Goal: Task Accomplishment & Management: Manage account settings

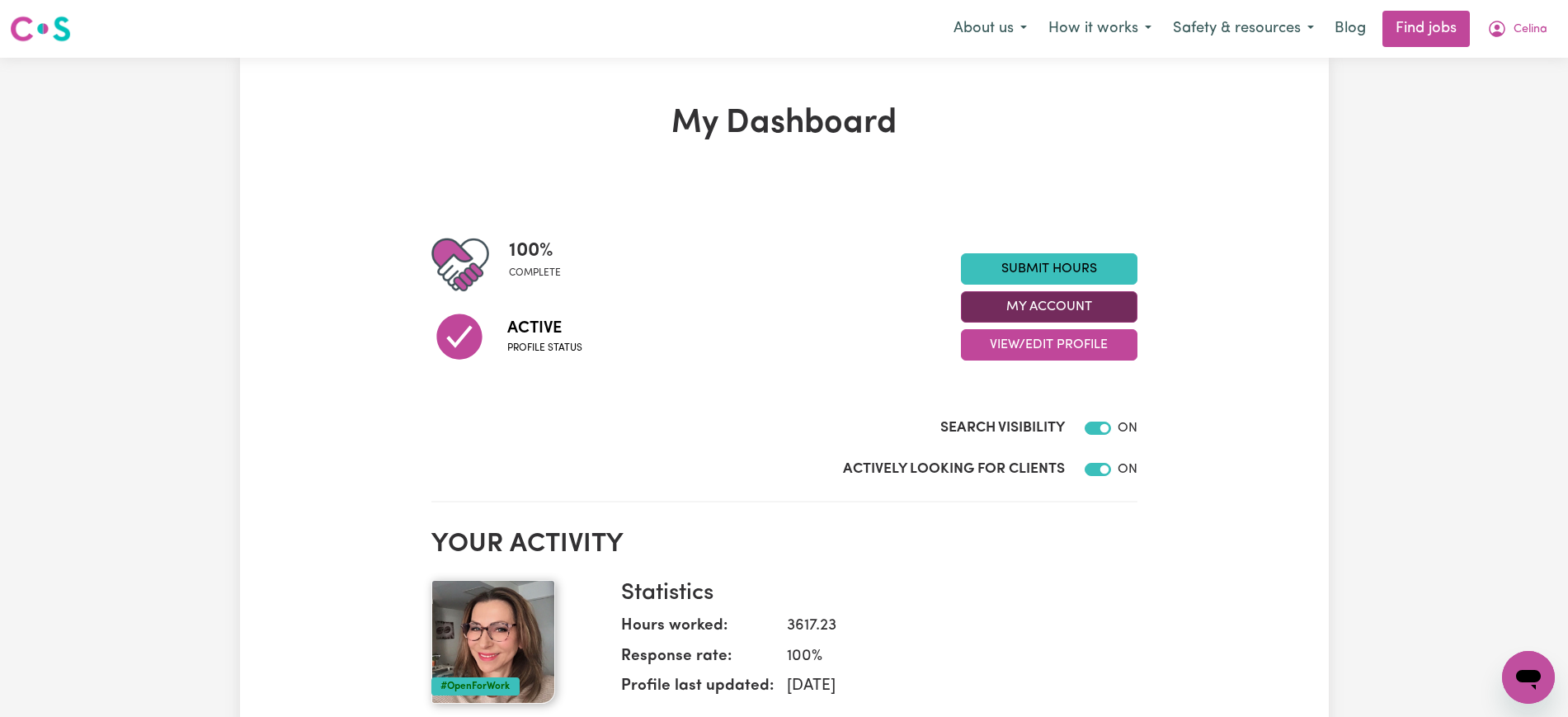
click at [1028, 307] on button "My Account" at bounding box center [1049, 306] width 177 height 31
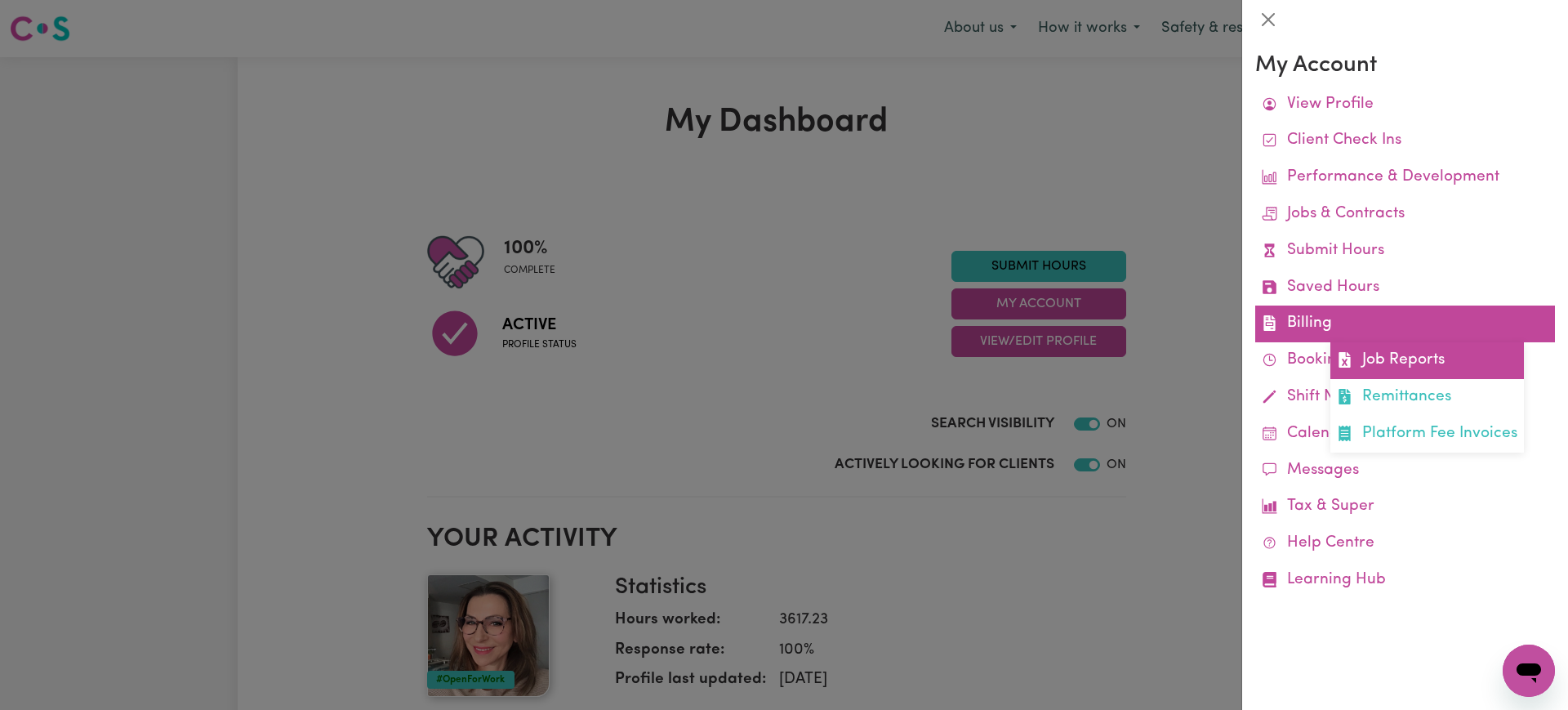
click at [1343, 365] on icon at bounding box center [1344, 359] width 12 height 15
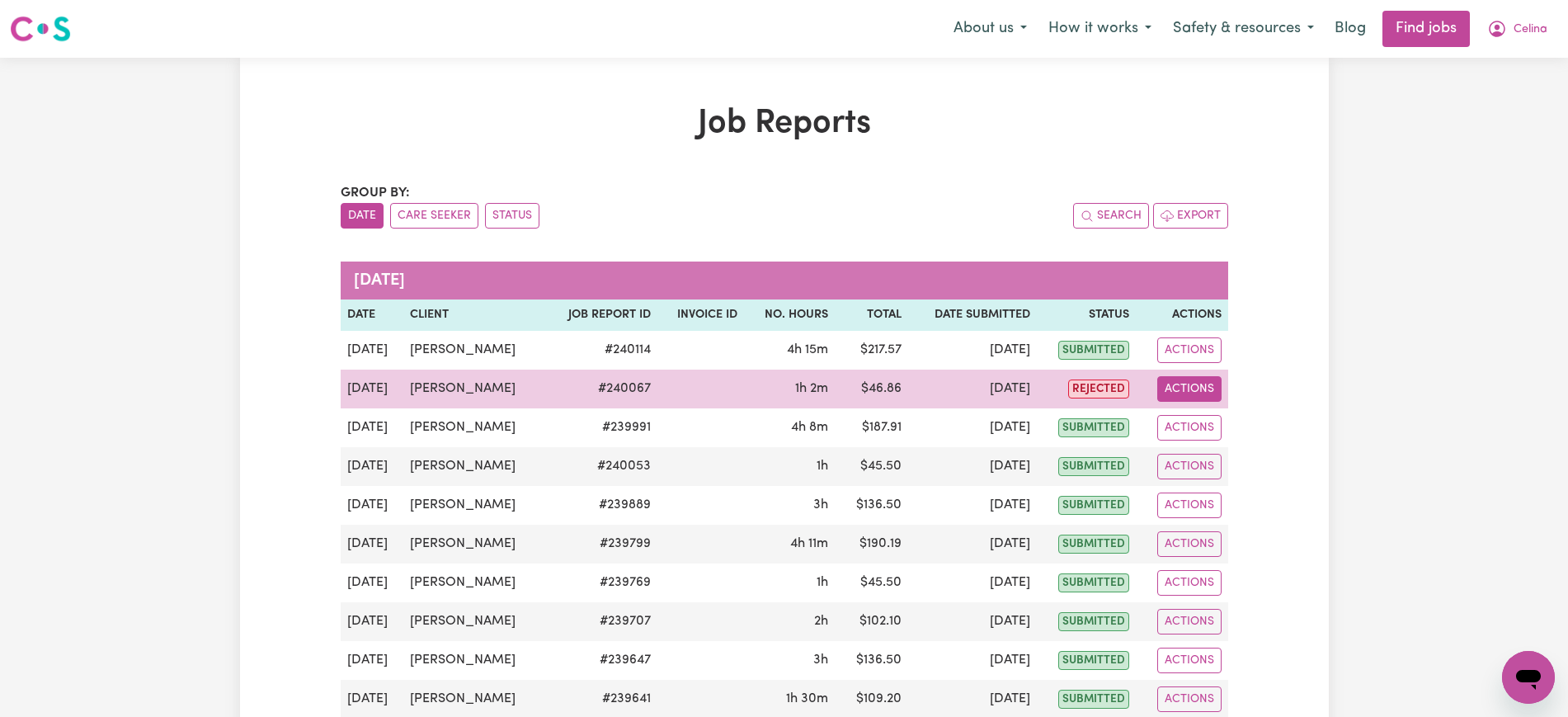
click at [1171, 383] on button "Actions" at bounding box center [1189, 389] width 64 height 26
click at [1203, 422] on link "View Job Report" at bounding box center [1221, 427] width 141 height 33
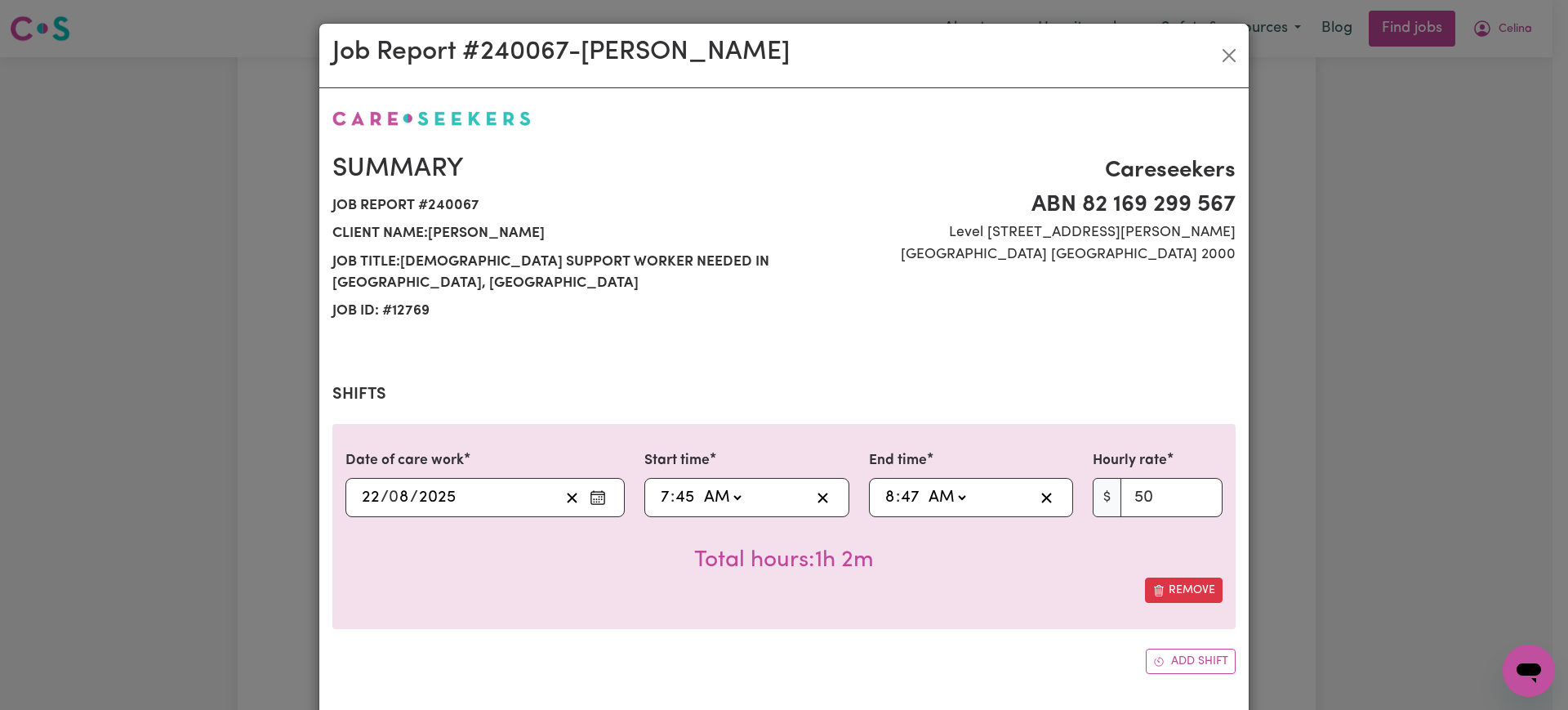
select select "50-Weekday"
click at [660, 485] on input "7" at bounding box center [665, 497] width 11 height 25
type input "08:45"
type input "8"
click at [886, 485] on input "8" at bounding box center [890, 497] width 12 height 25
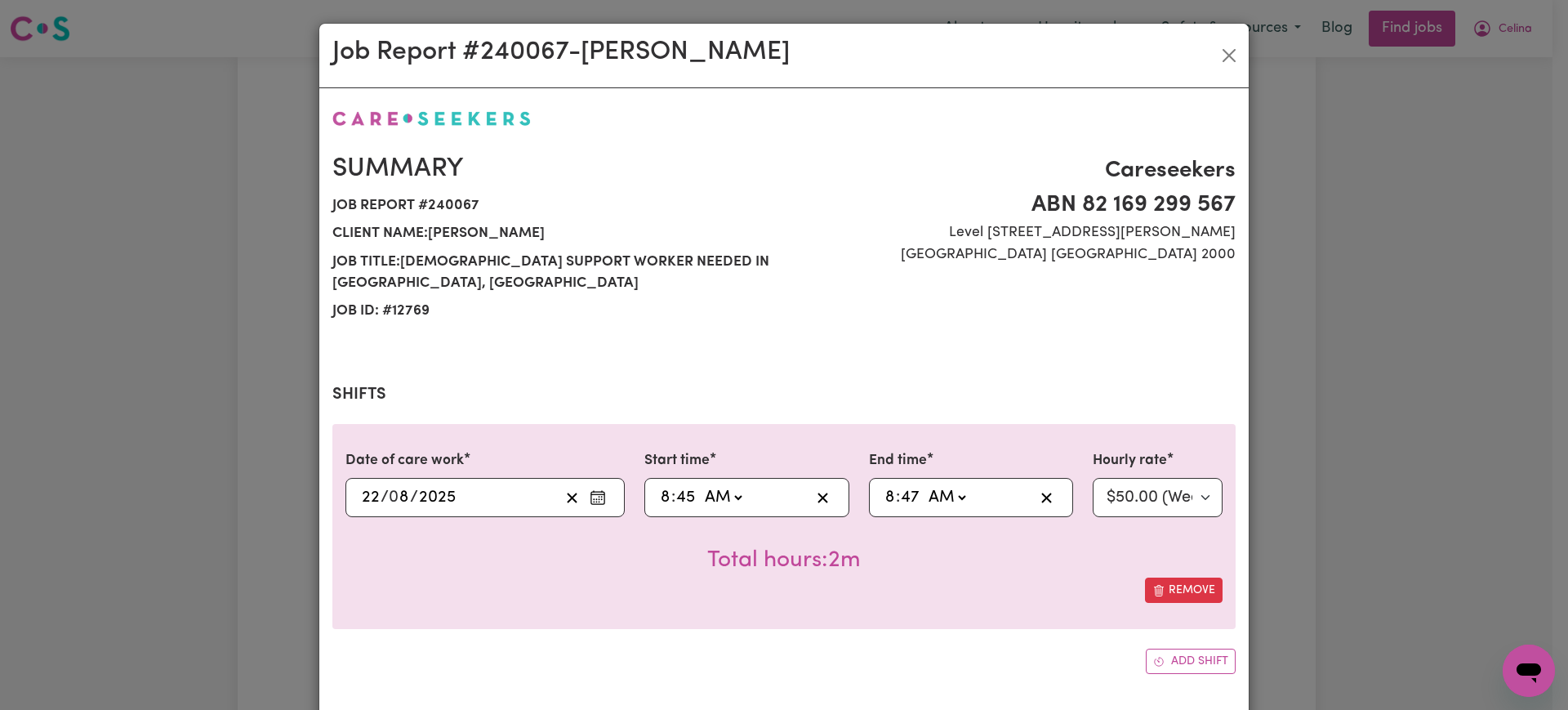
type input "01:47"
type input "1"
type input "10:47"
type input "10"
type input "10:04"
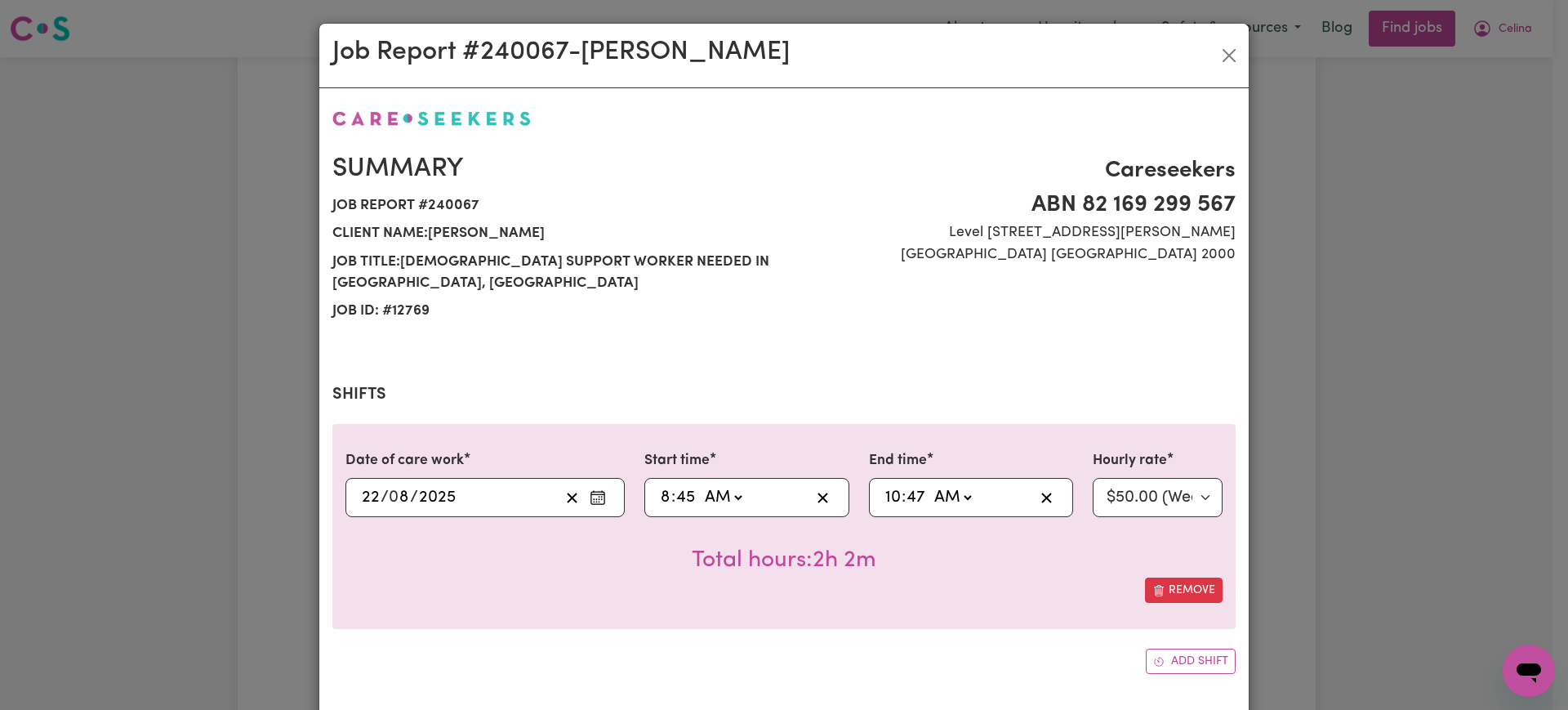
type input "4"
type input "10:45"
type input "45"
drag, startPoint x: 966, startPoint y: 594, endPoint x: 972, endPoint y: 534, distance: 60.3
click at [965, 593] on div "Date of care work [DATE] 22 / 0 8 / 2025 Start time 08:45 8 : 45 AM PM End time…" at bounding box center [784, 526] width 903 height 205
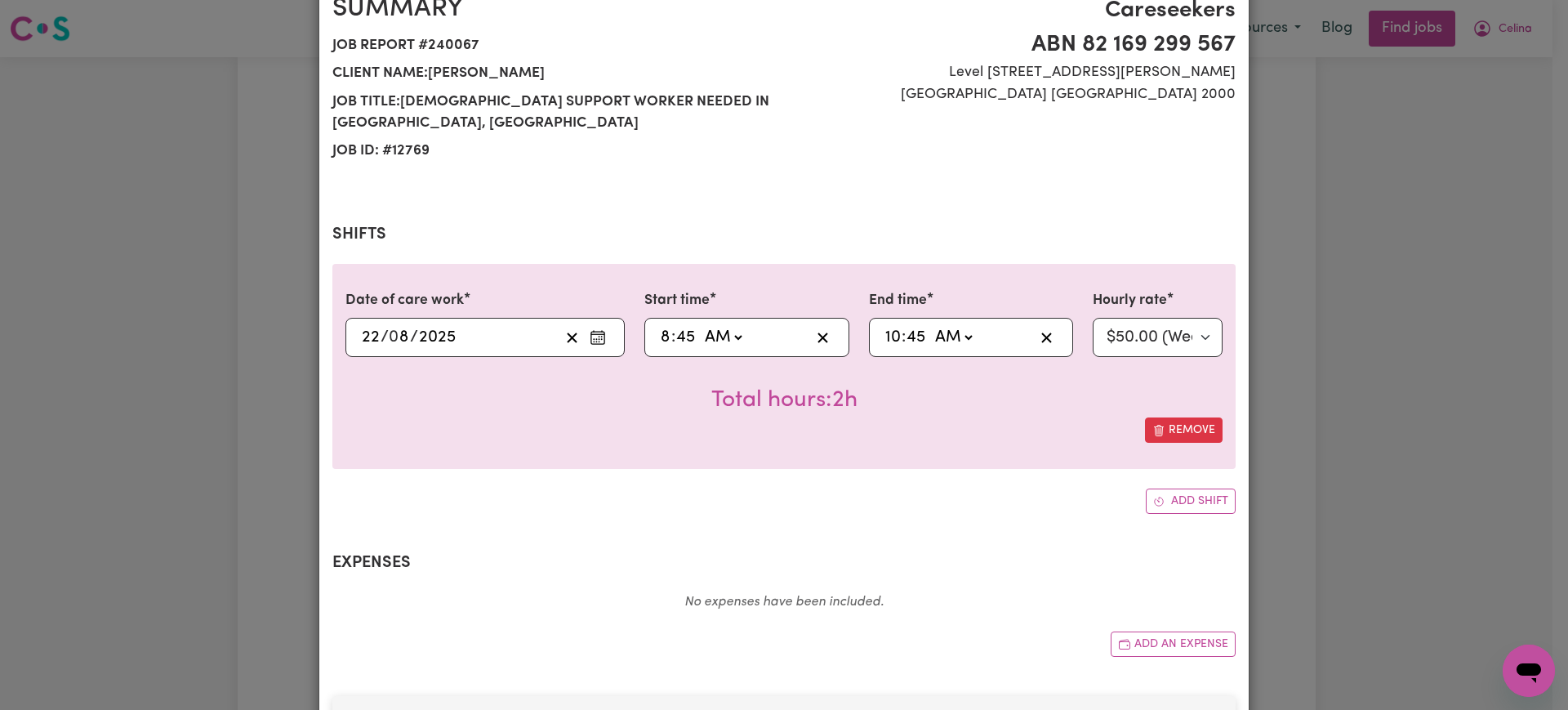
scroll to position [204, 0]
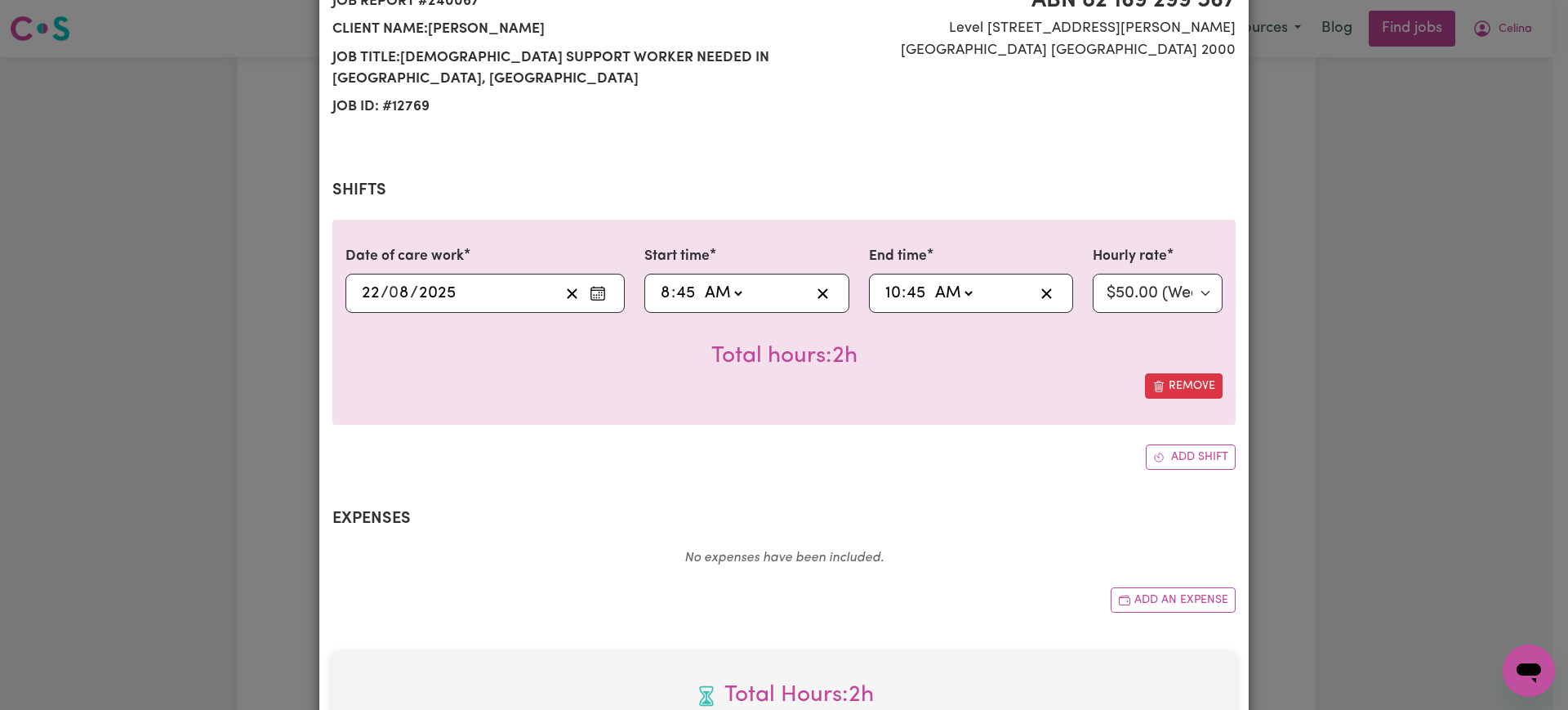
click at [866, 420] on div "Date of care work [DATE] 22 / 0 8 / 2025 Start time 08:45 8 : 45 AM PM End time…" at bounding box center [784, 345] width 903 height 250
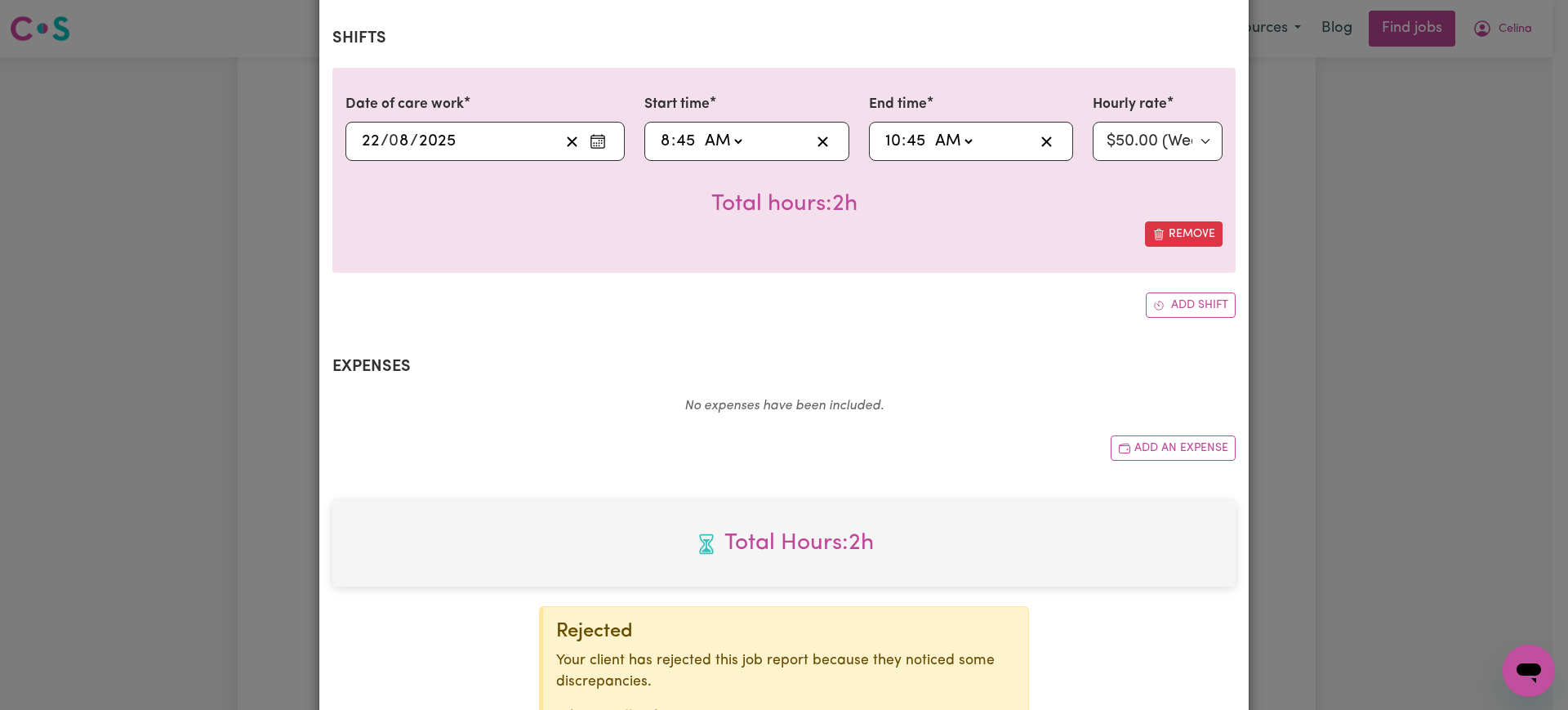
scroll to position [479, 0]
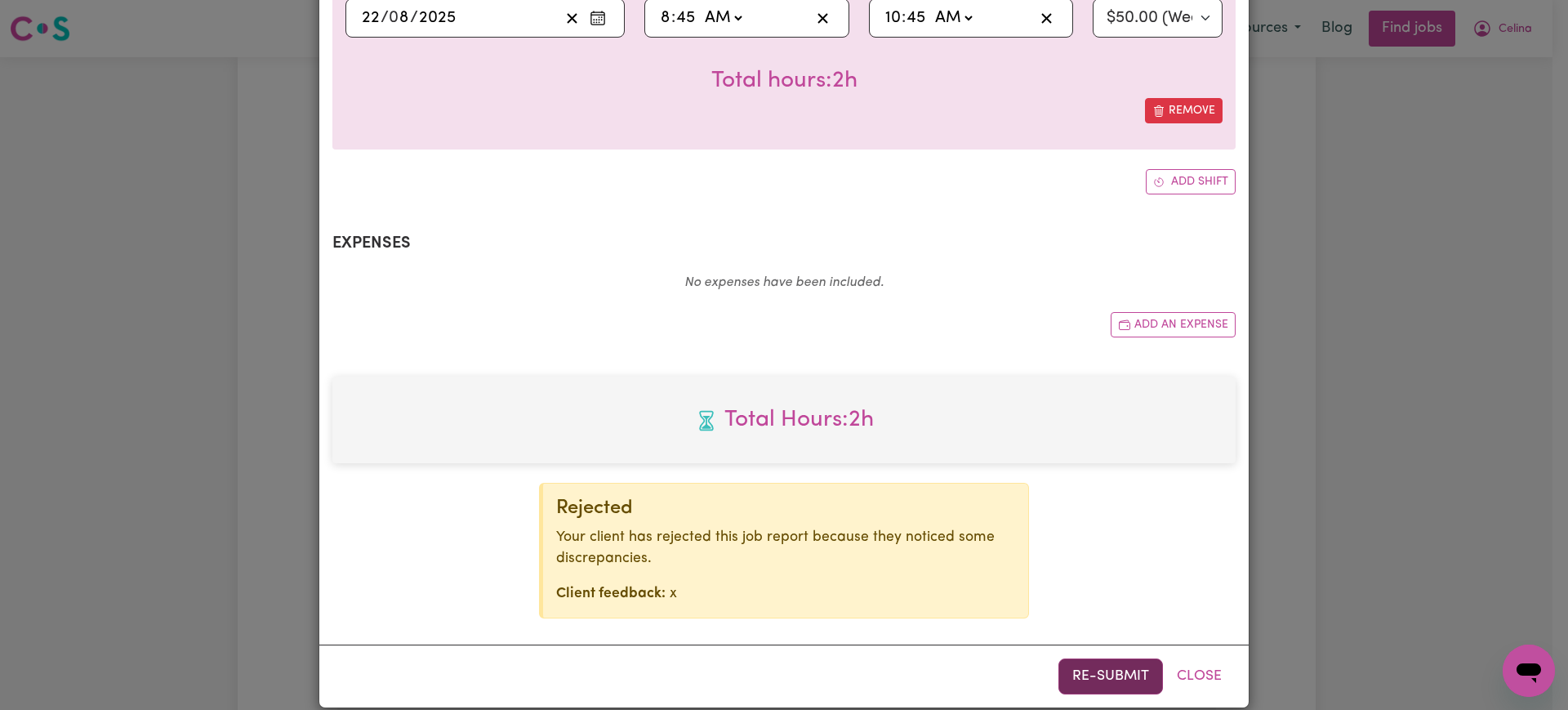
click at [1091, 658] on button "Re-submit" at bounding box center [1111, 675] width 105 height 36
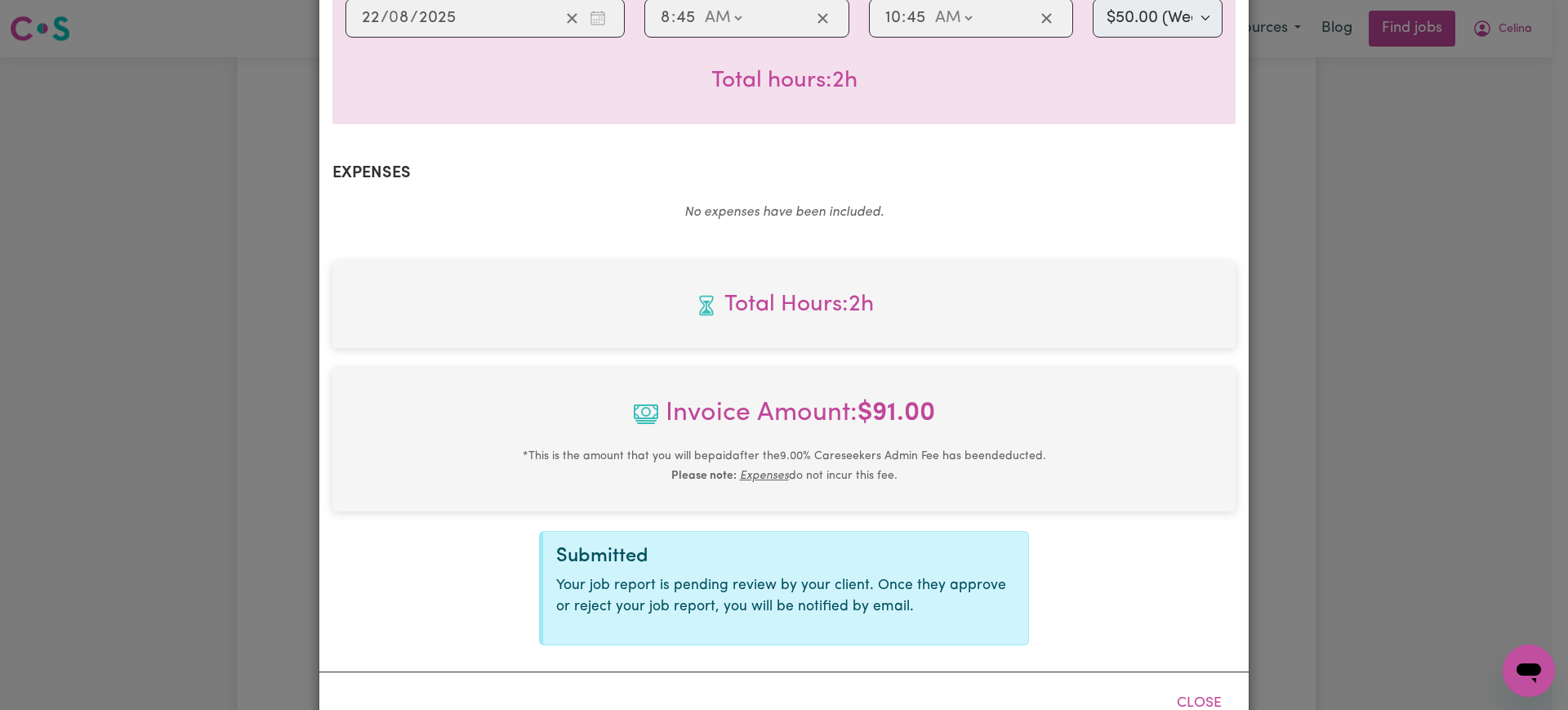
click at [1380, 413] on div "Job Report # 240067 - [PERSON_NAME] Summary Job report # 240067 Client name: [P…" at bounding box center [784, 355] width 1568 height 710
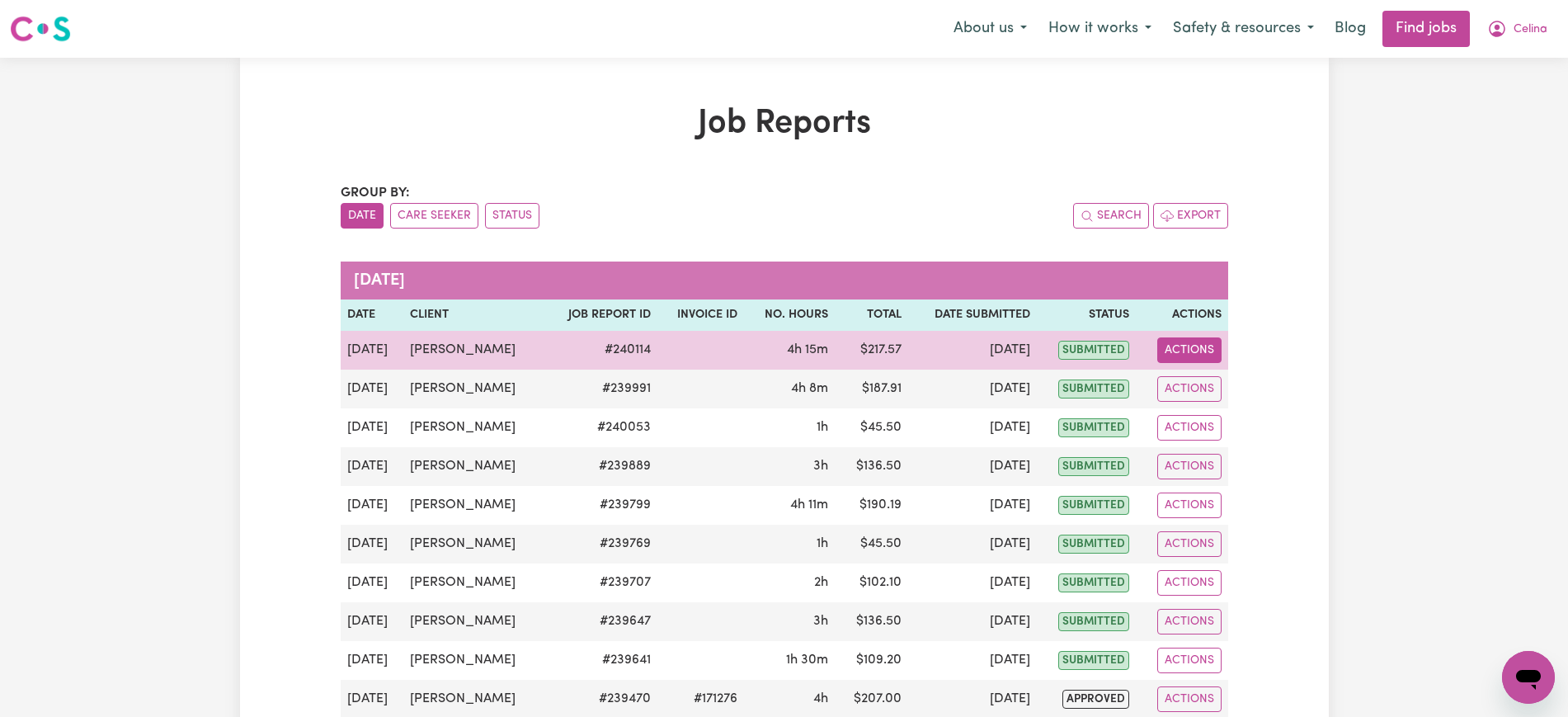
click at [1175, 348] on button "Actions" at bounding box center [1189, 351] width 64 height 26
click at [1195, 377] on link "View Job Report" at bounding box center [1221, 388] width 141 height 33
select select "pm"
select select "50-Weekday"
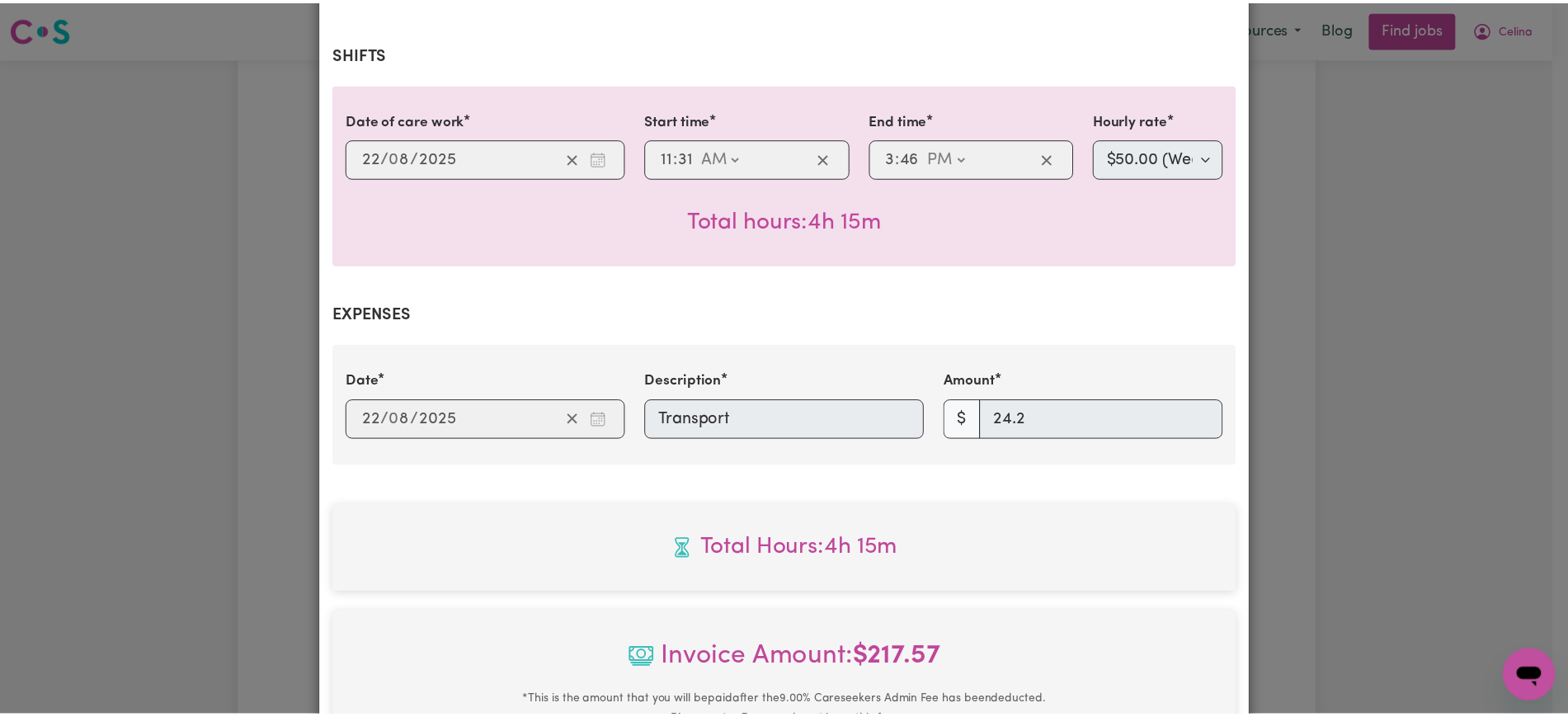
scroll to position [412, 0]
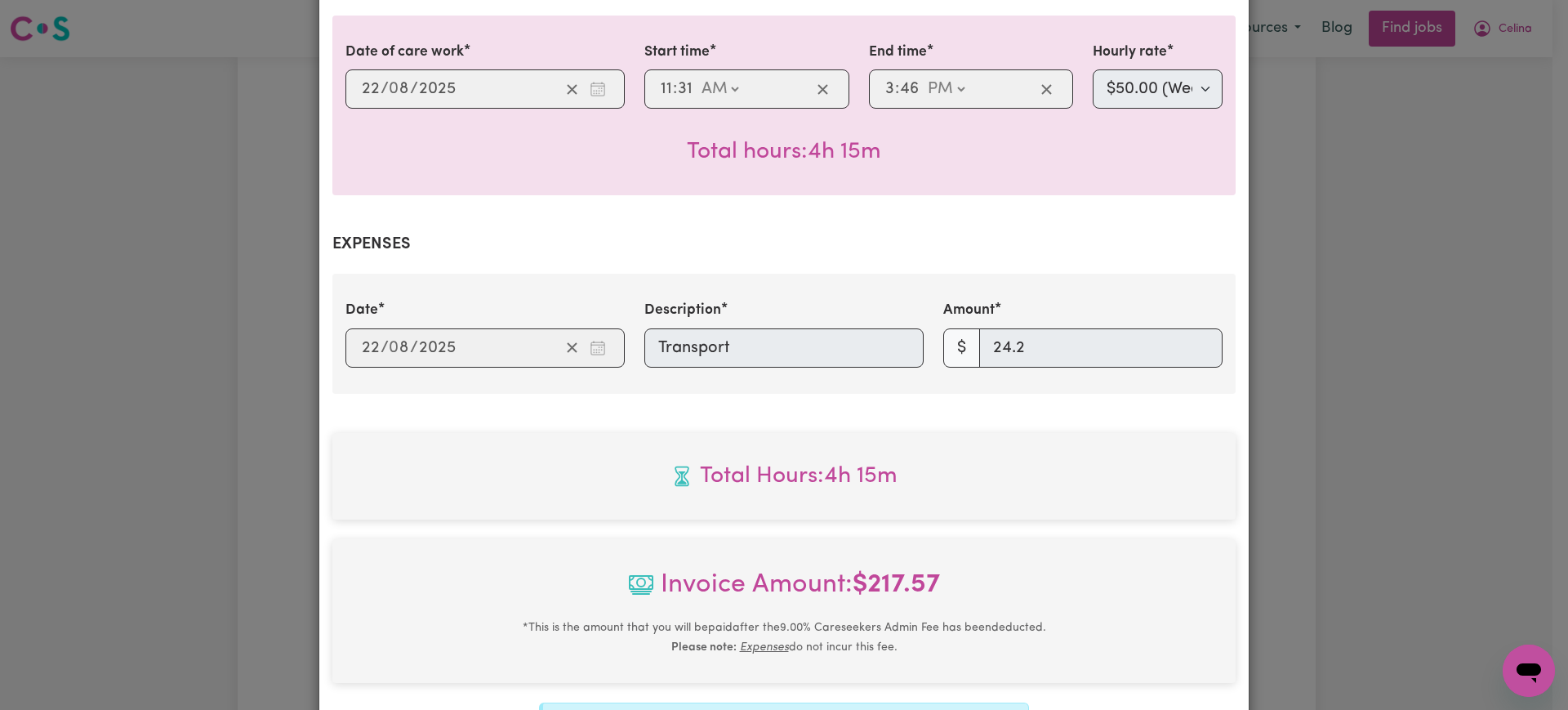
click at [1434, 346] on div "Job Report # 240114 - [PERSON_NAME] Summary Job report # 240114 Client name: [P…" at bounding box center [784, 355] width 1568 height 710
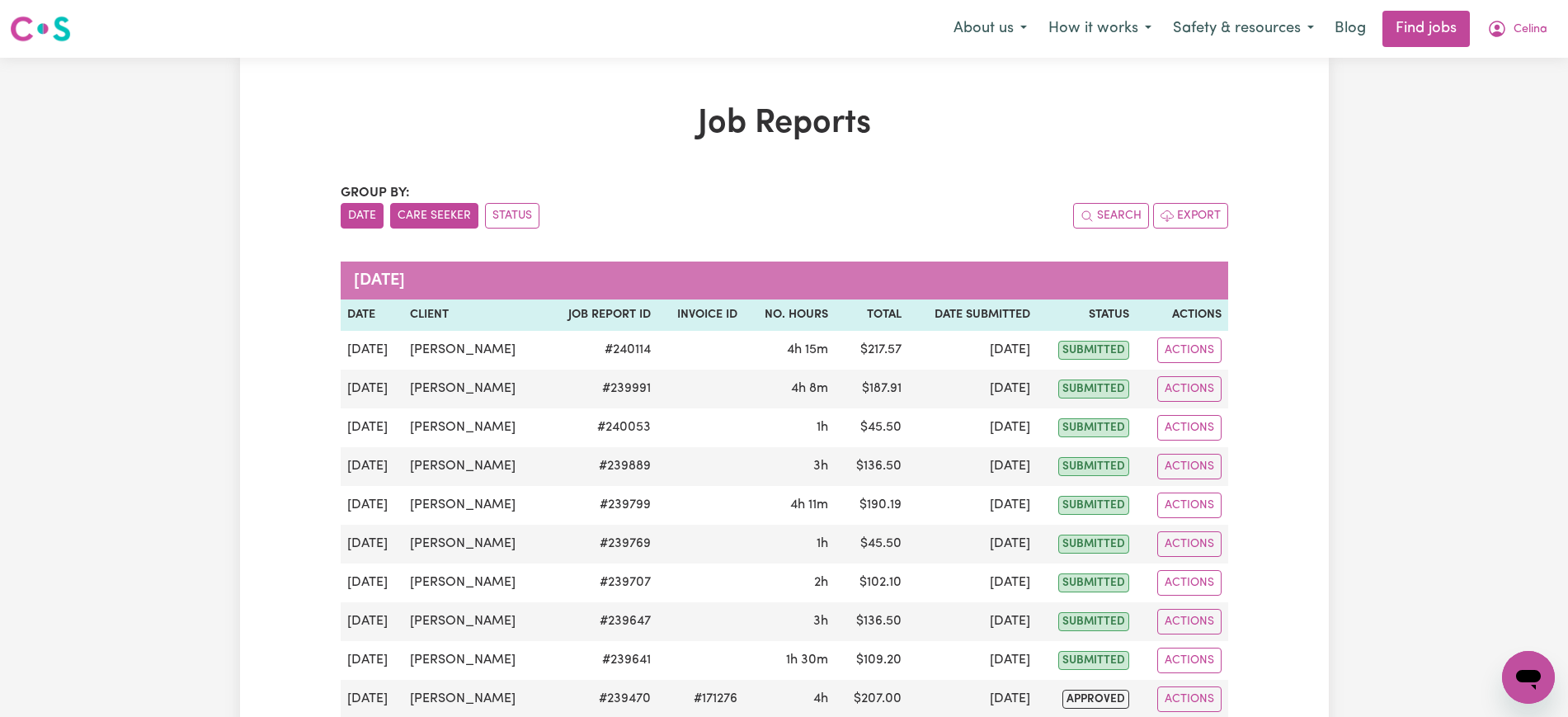
click at [435, 212] on button "Care Seeker" at bounding box center [434, 215] width 88 height 26
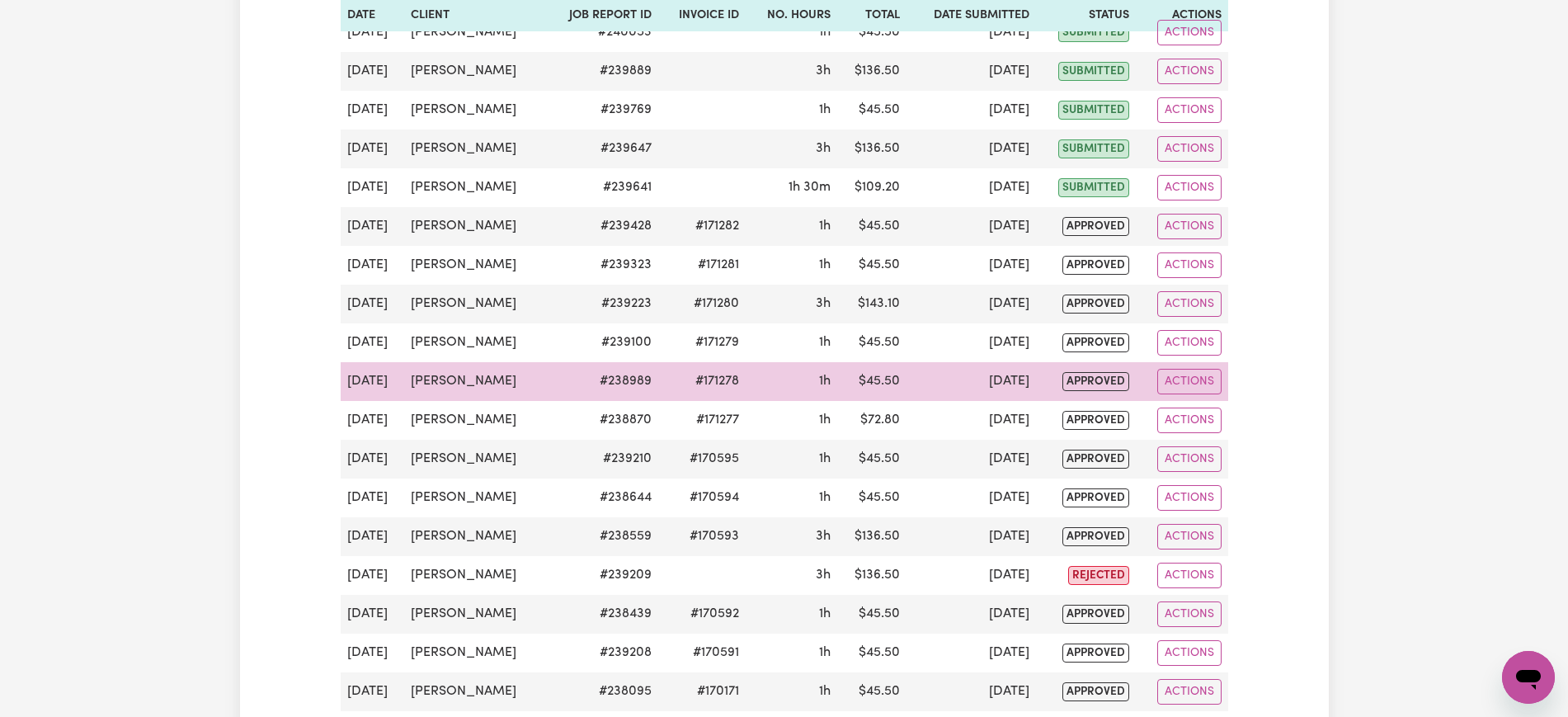
scroll to position [1237, 0]
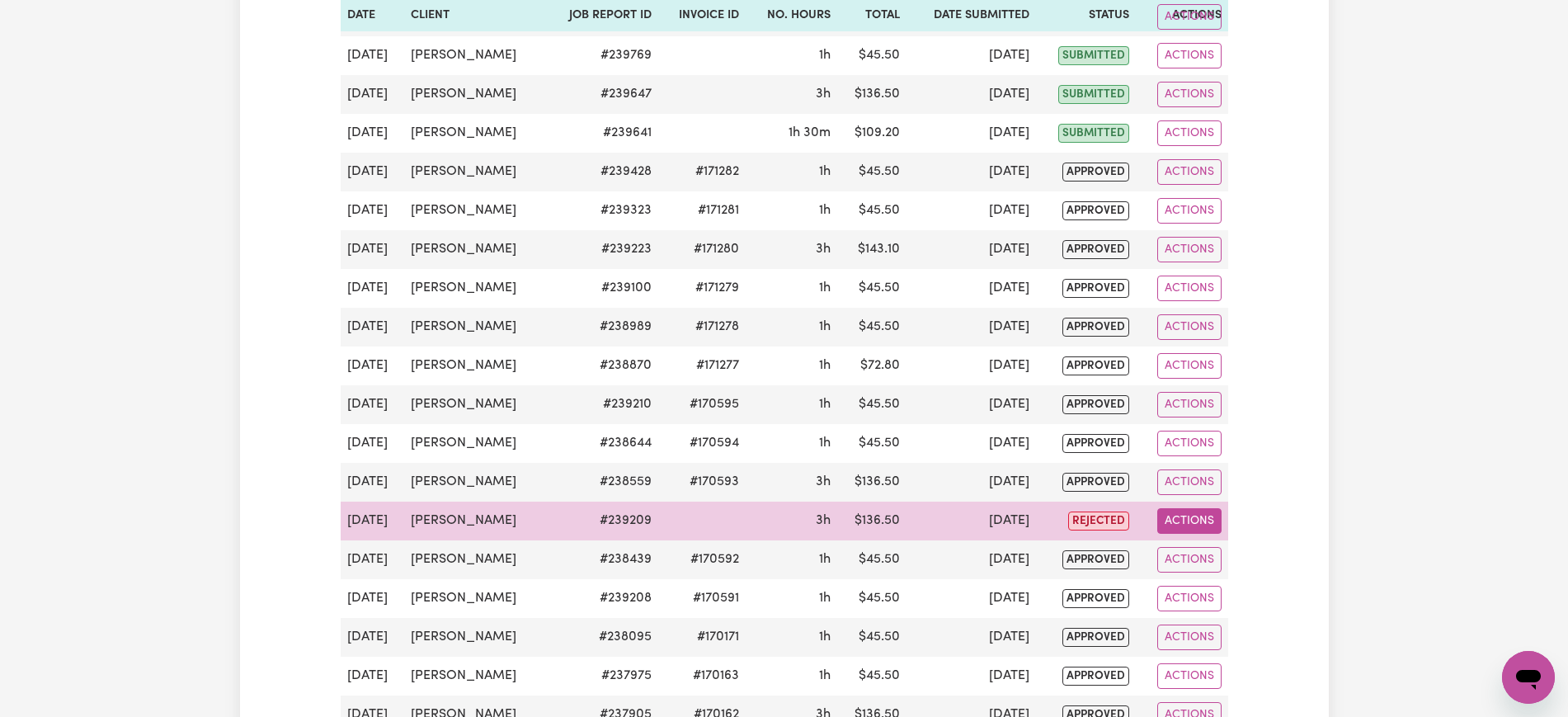
click at [1181, 509] on button "Actions" at bounding box center [1189, 521] width 64 height 26
click at [1216, 591] on link "Delete" at bounding box center [1230, 593] width 141 height 33
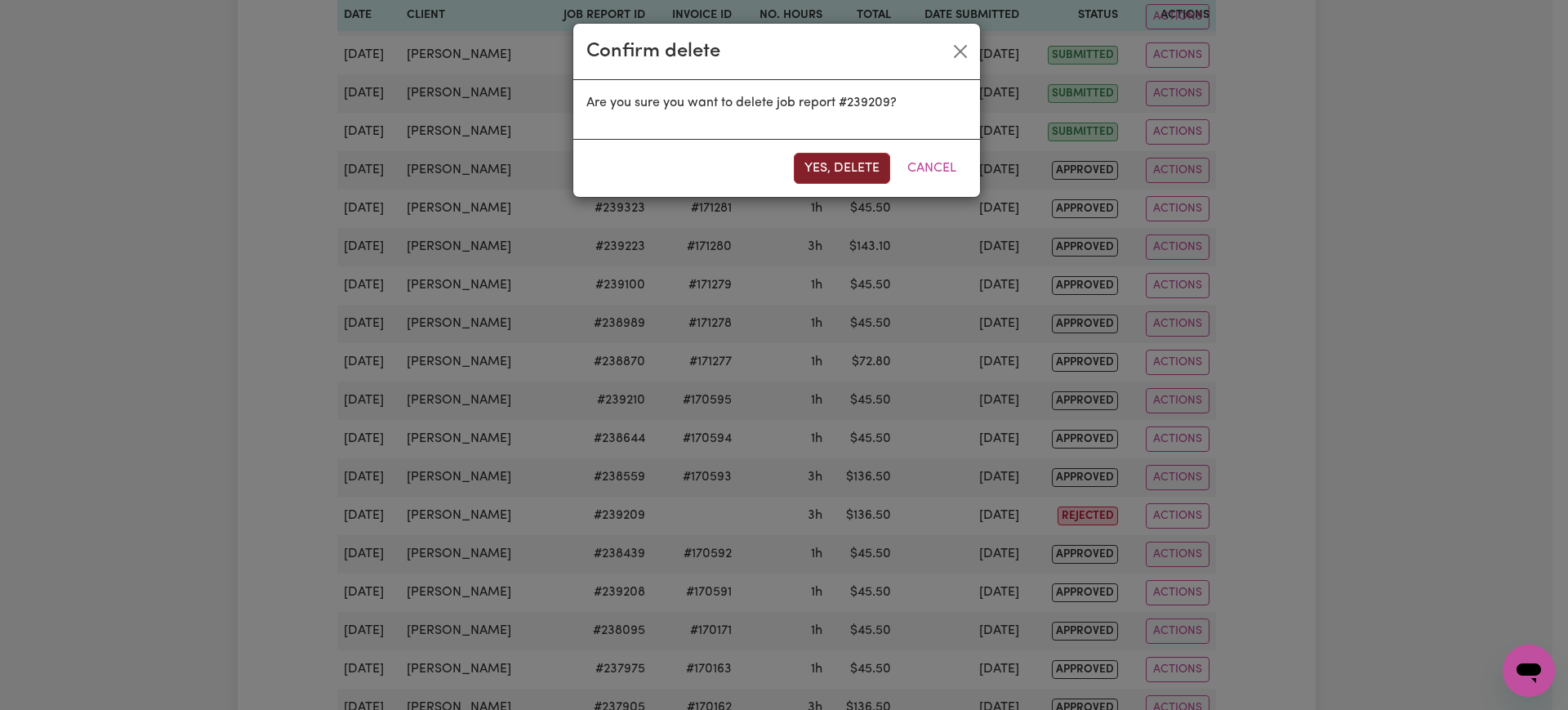
click at [826, 174] on button "Yes, delete" at bounding box center [842, 169] width 97 height 31
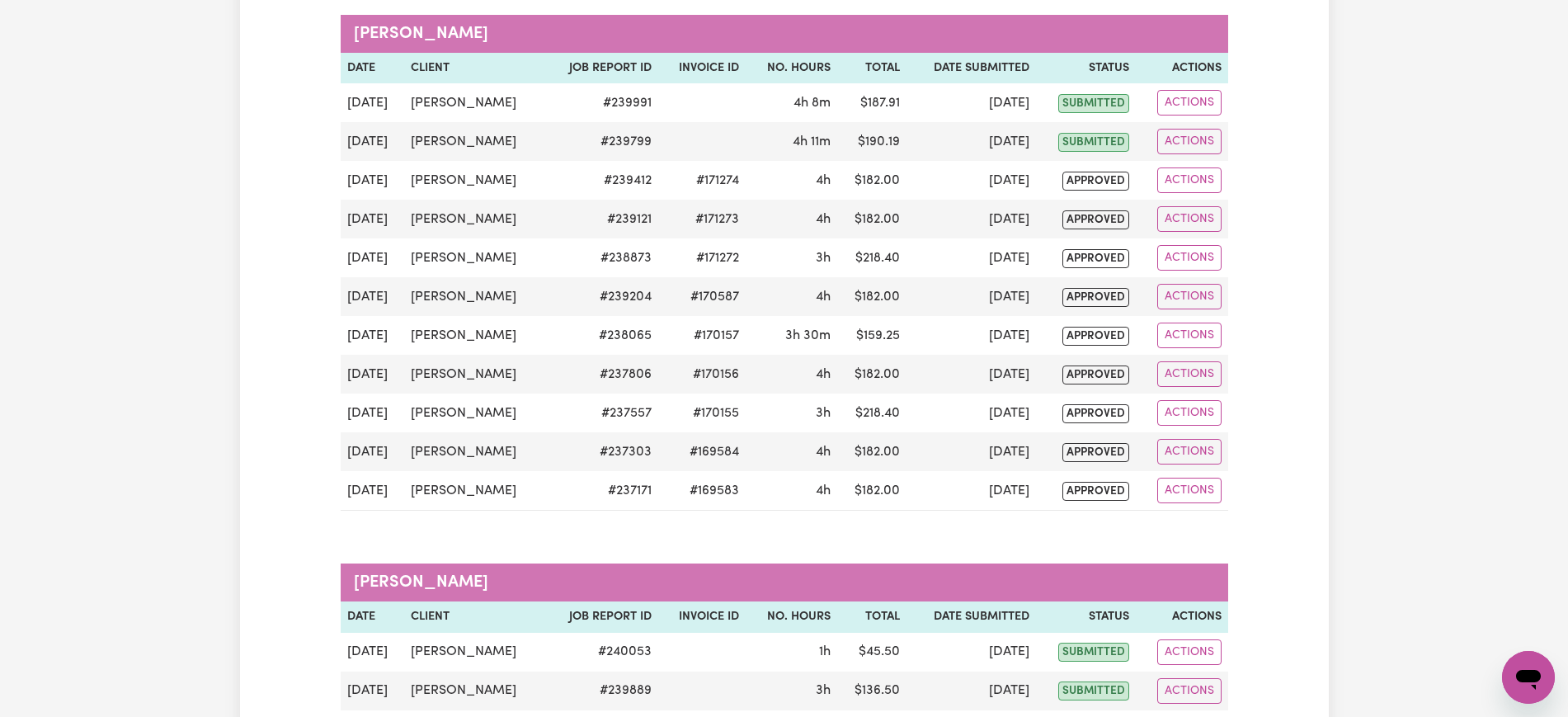
scroll to position [0, 0]
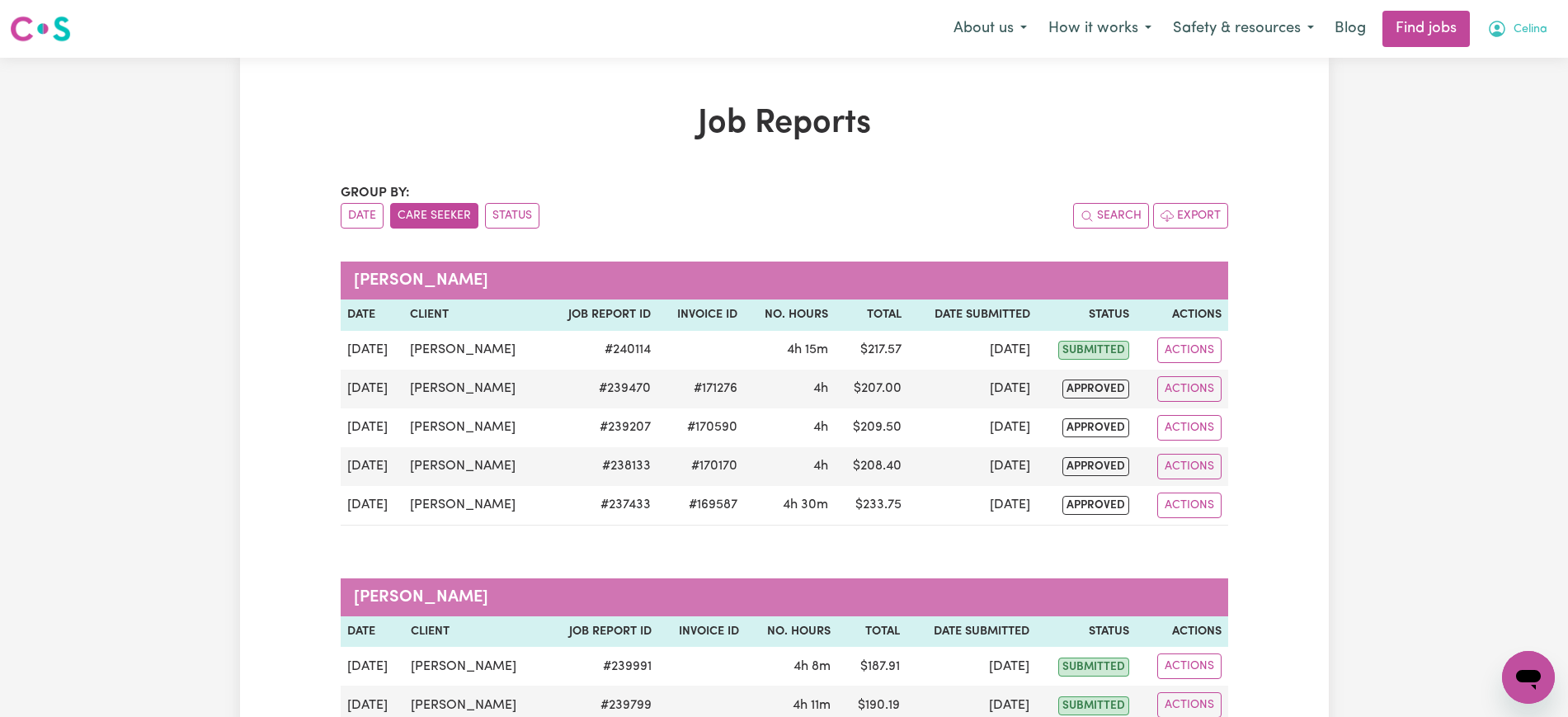
click at [1546, 20] on button "Celina" at bounding box center [1516, 29] width 82 height 35
click at [1490, 132] on link "Logout" at bounding box center [1493, 126] width 131 height 31
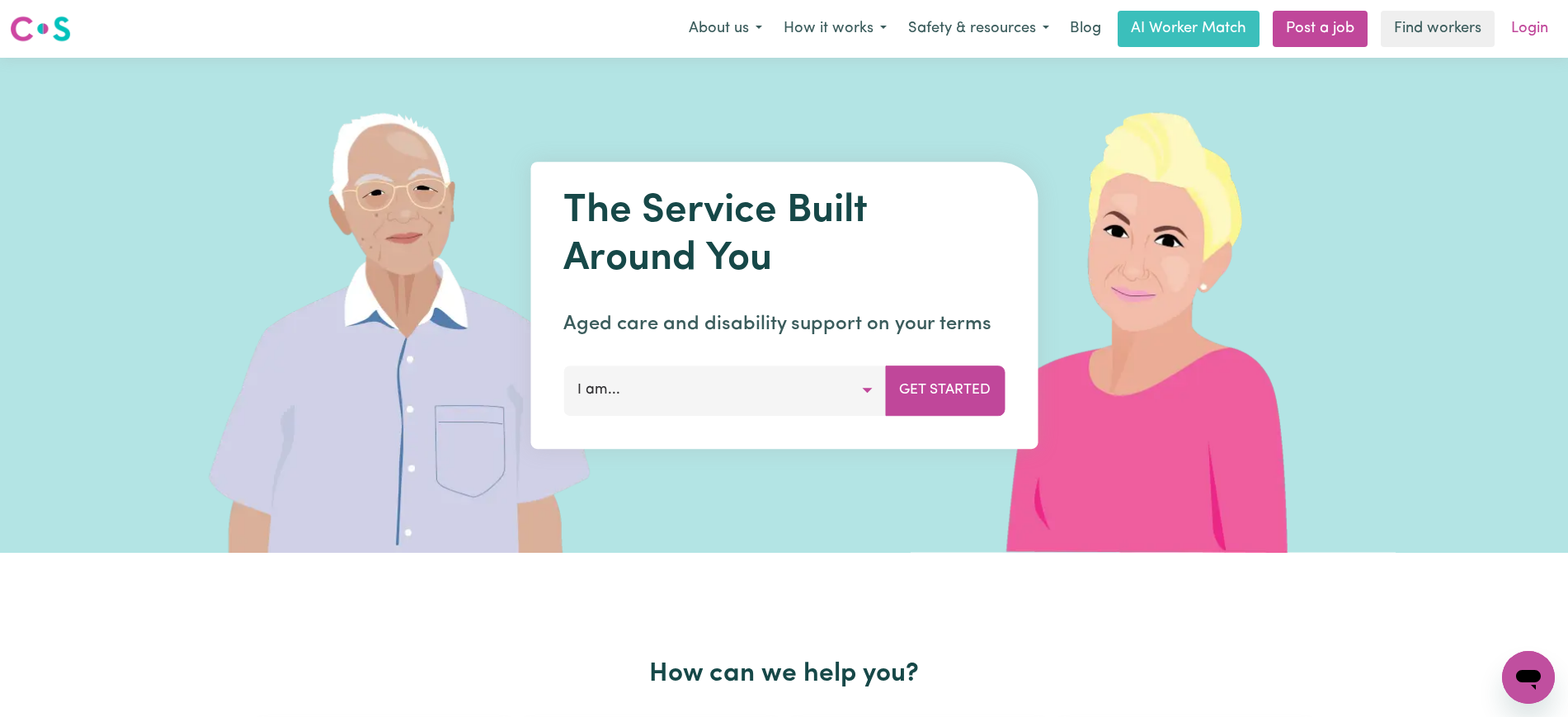
click at [1539, 24] on link "Login" at bounding box center [1529, 29] width 57 height 36
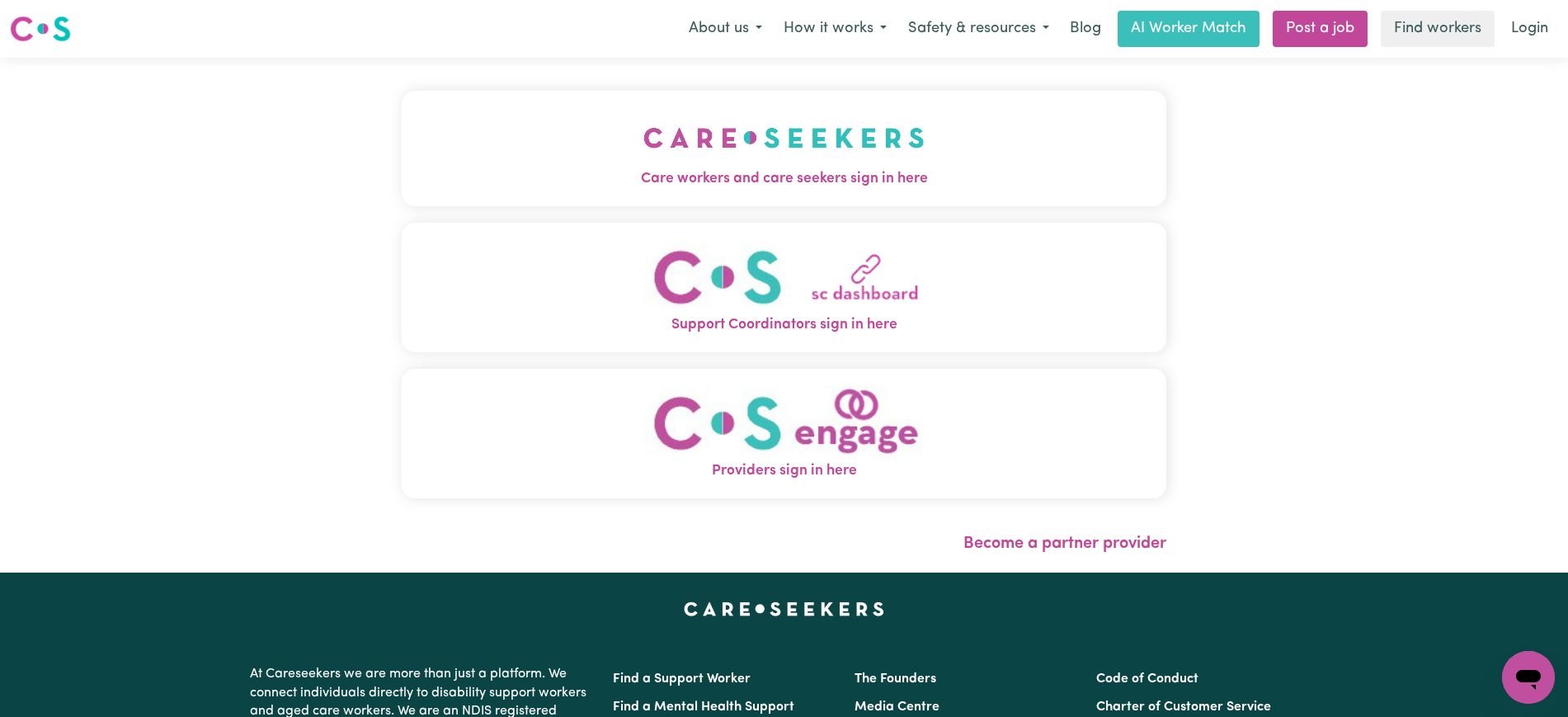
click at [686, 165] on img "Care workers and care seekers sign in here" at bounding box center [784, 138] width 282 height 61
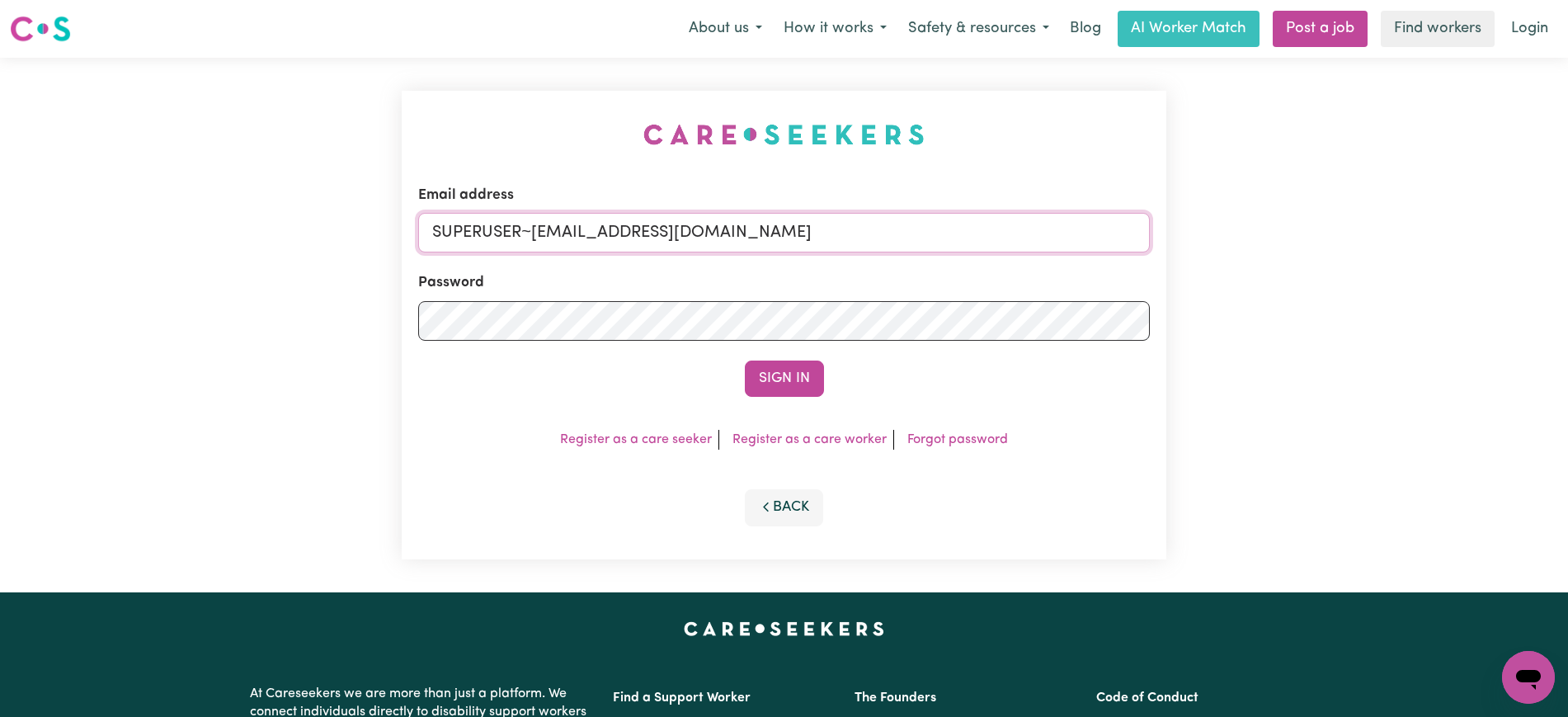
drag, startPoint x: 536, startPoint y: 233, endPoint x: 1304, endPoint y: 263, distance: 768.6
click at [1304, 263] on div "Email address SUPERUSER~[EMAIL_ADDRESS][DOMAIN_NAME] Password Sign In Register …" at bounding box center [784, 325] width 1568 height 535
type input "[EMAIL_ADDRESS][DOMAIN_NAME]"
click at [744, 361] on button "Sign In" at bounding box center [784, 378] width 79 height 36
